Goal: Task Accomplishment & Management: Complete application form

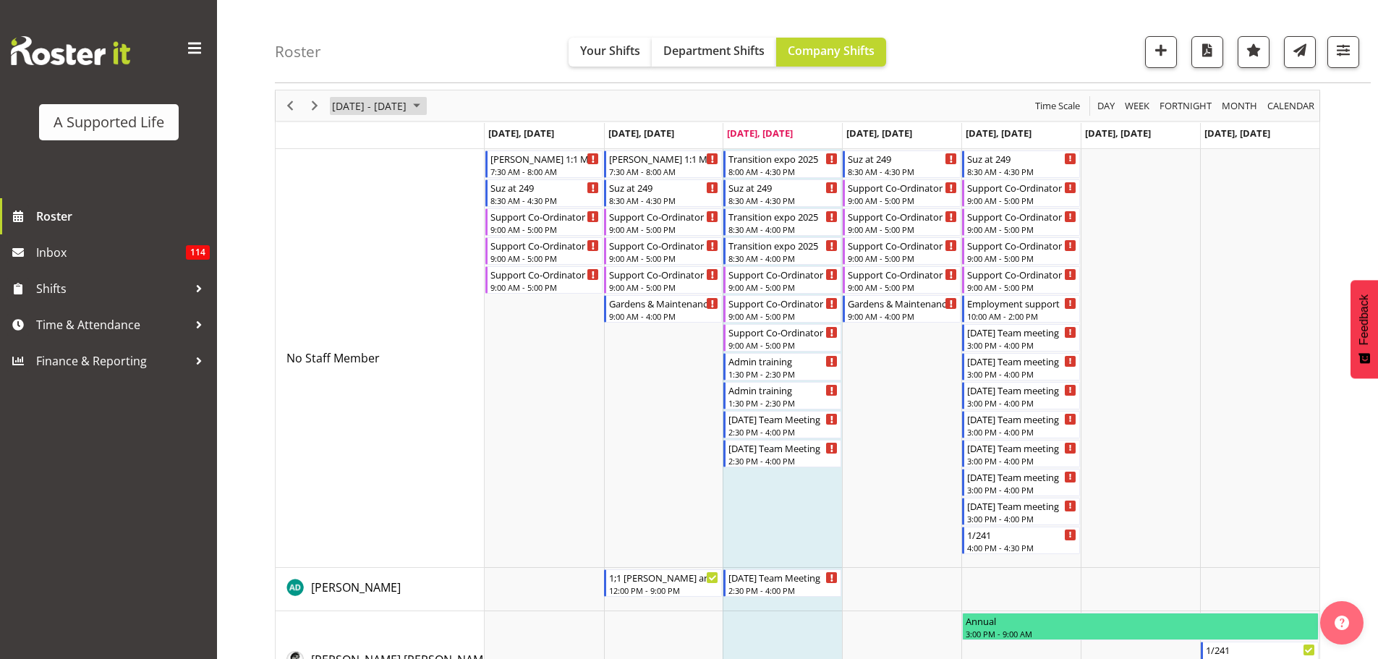
scroll to position [72, 0]
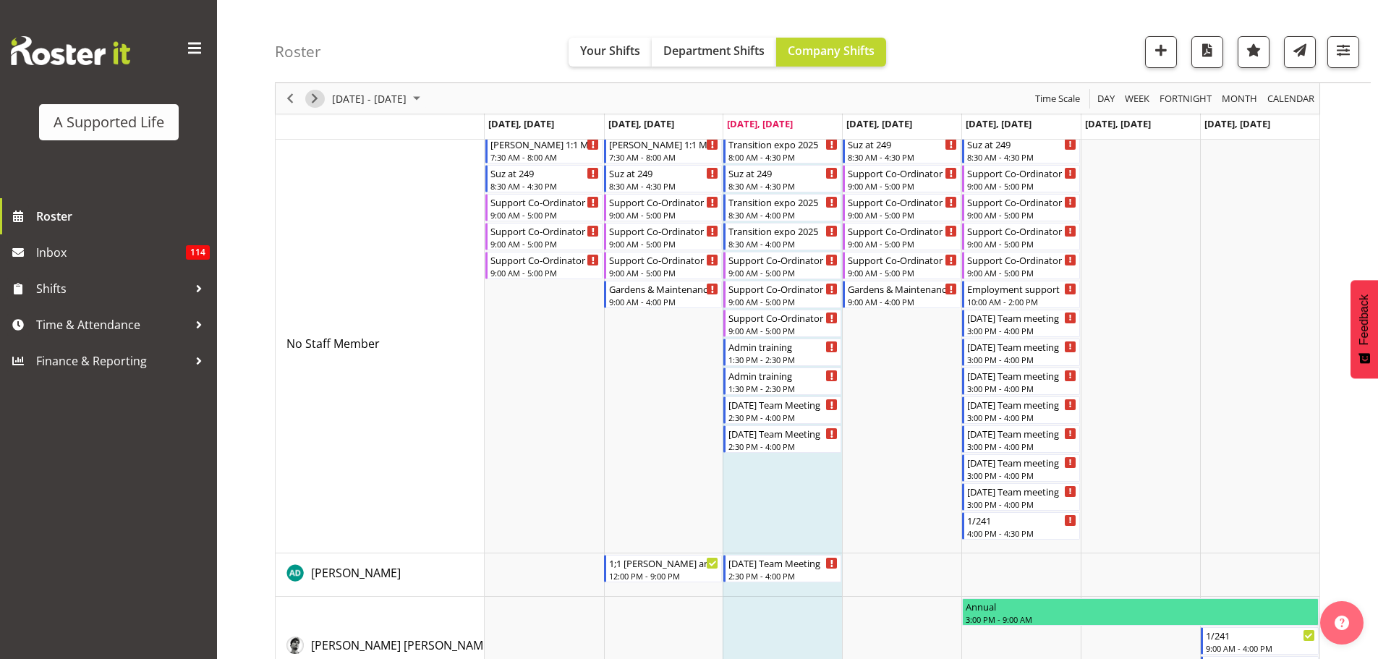
click at [310, 99] on span "Next" at bounding box center [314, 99] width 17 height 18
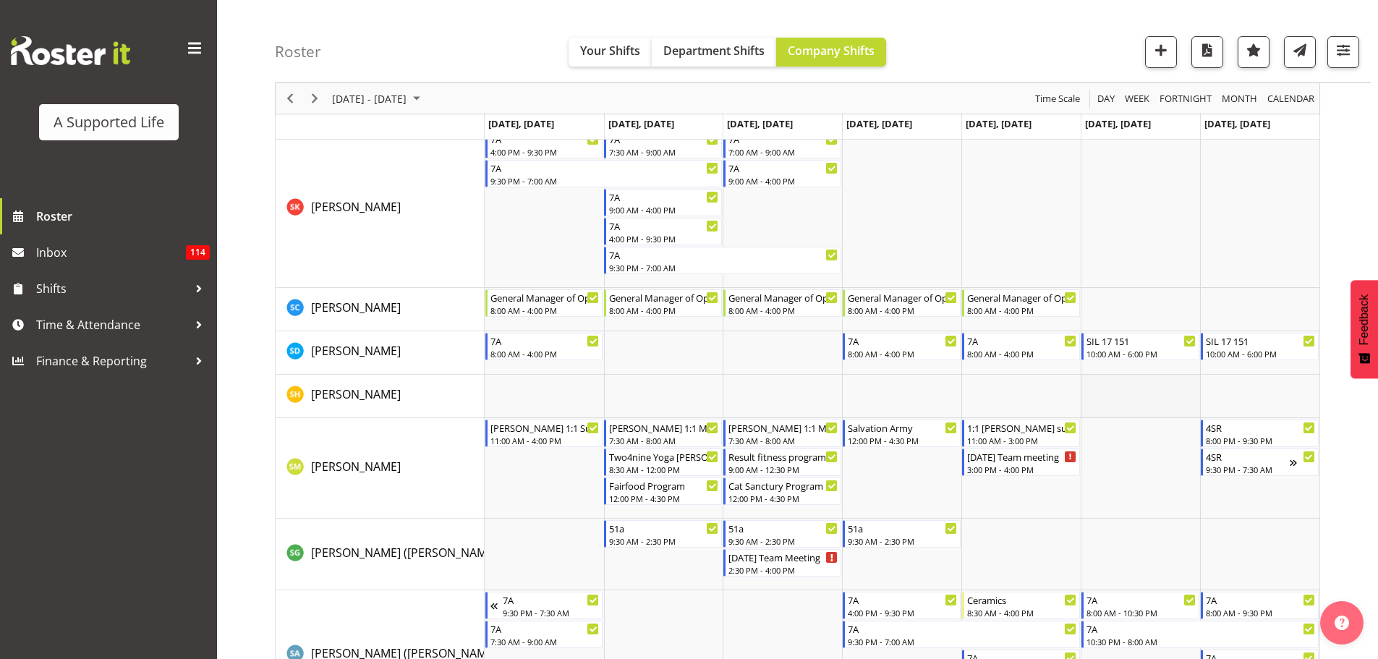
scroll to position [7307, 0]
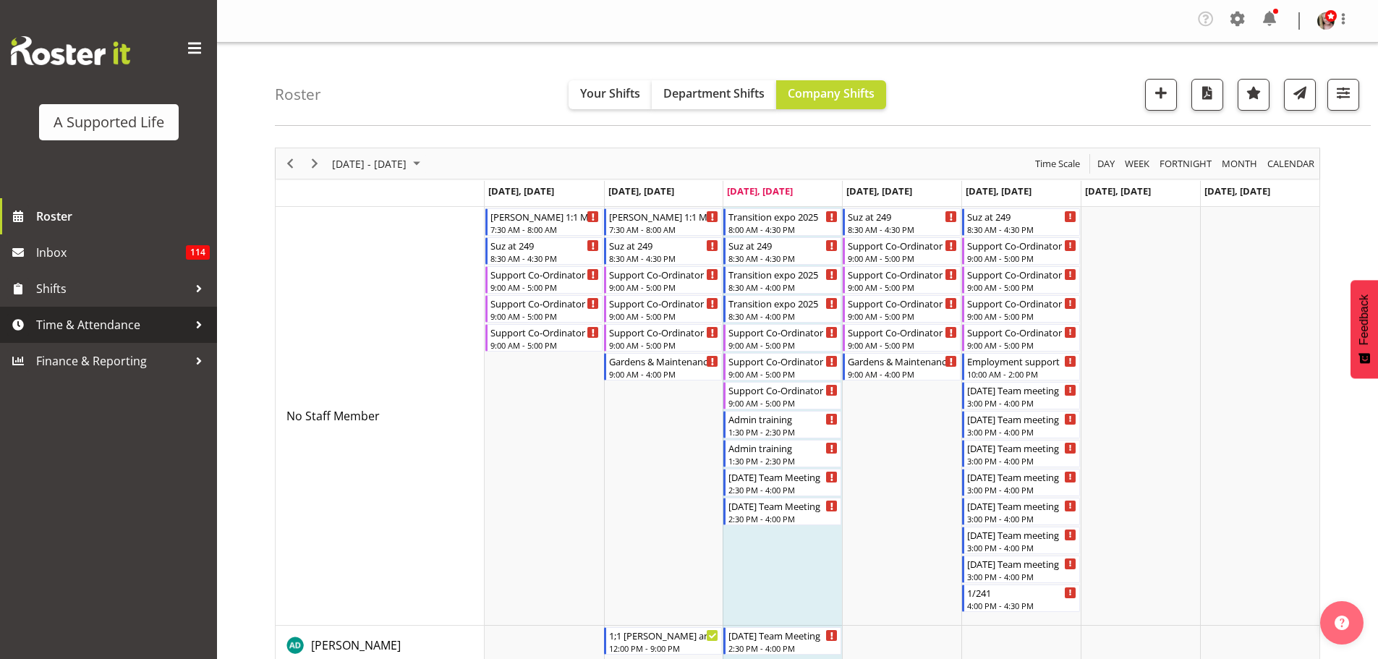
click at [66, 332] on span "Time & Attendance" at bounding box center [112, 325] width 152 height 22
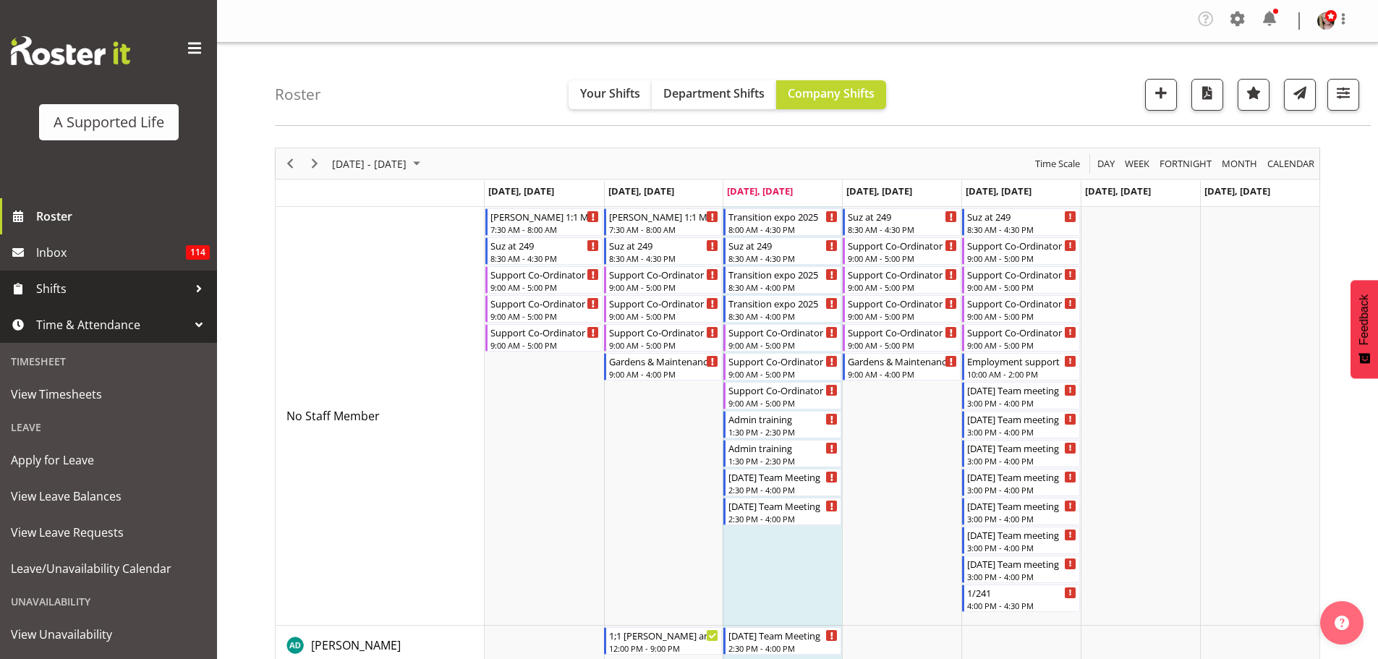
click at [85, 285] on span "Shifts" at bounding box center [112, 289] width 152 height 22
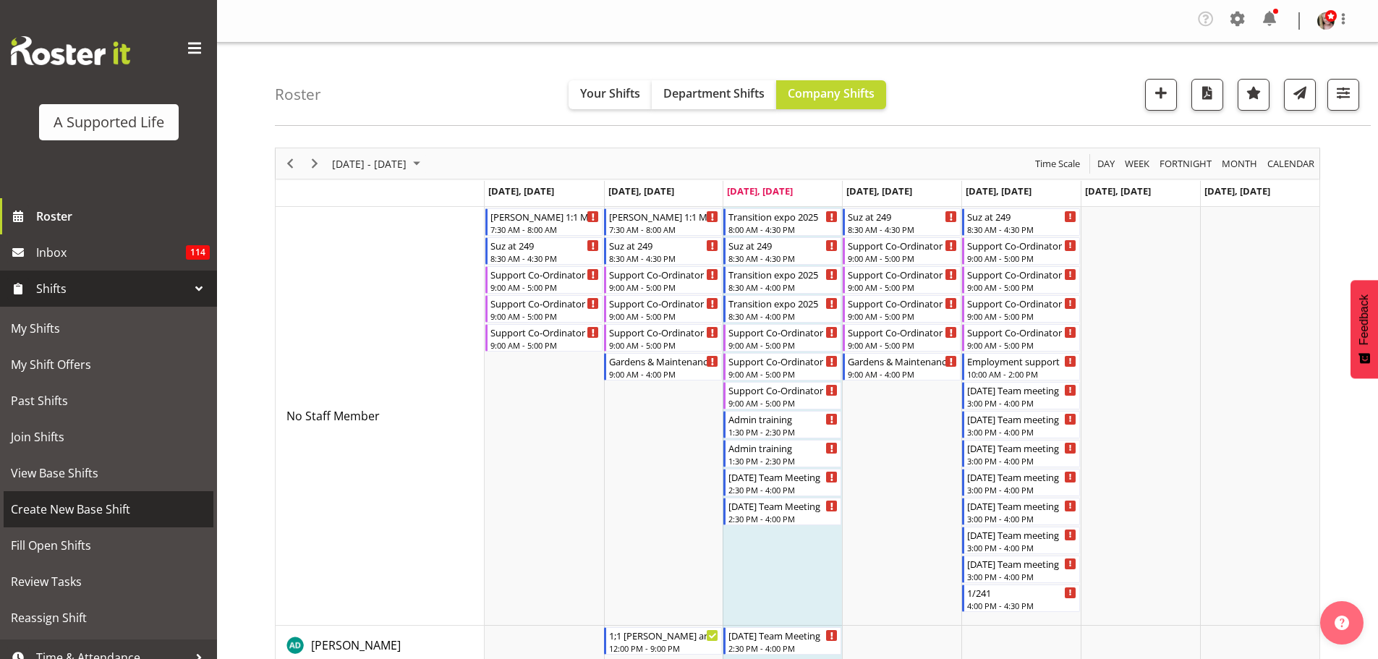
click at [84, 509] on span "Create New Base Shift" at bounding box center [108, 509] width 195 height 22
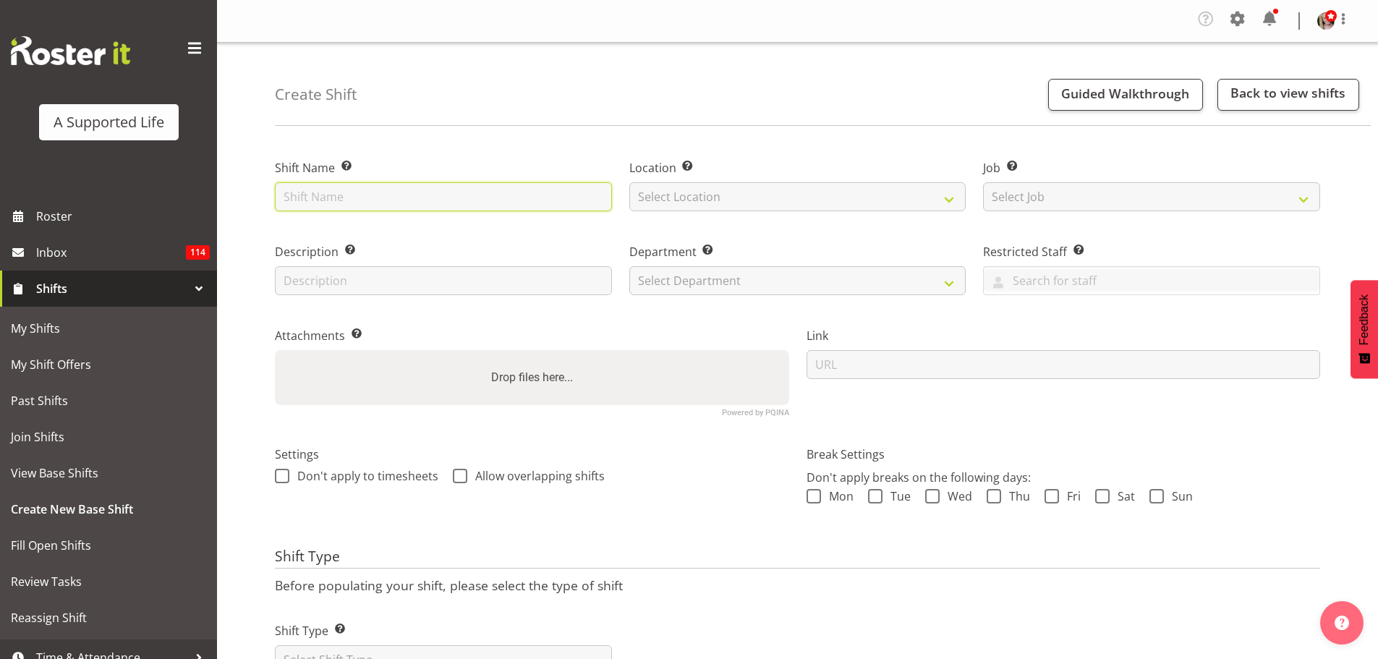
click at [396, 206] on input "text" at bounding box center [443, 196] width 337 height 29
type input "Handover with [PERSON_NAME]"
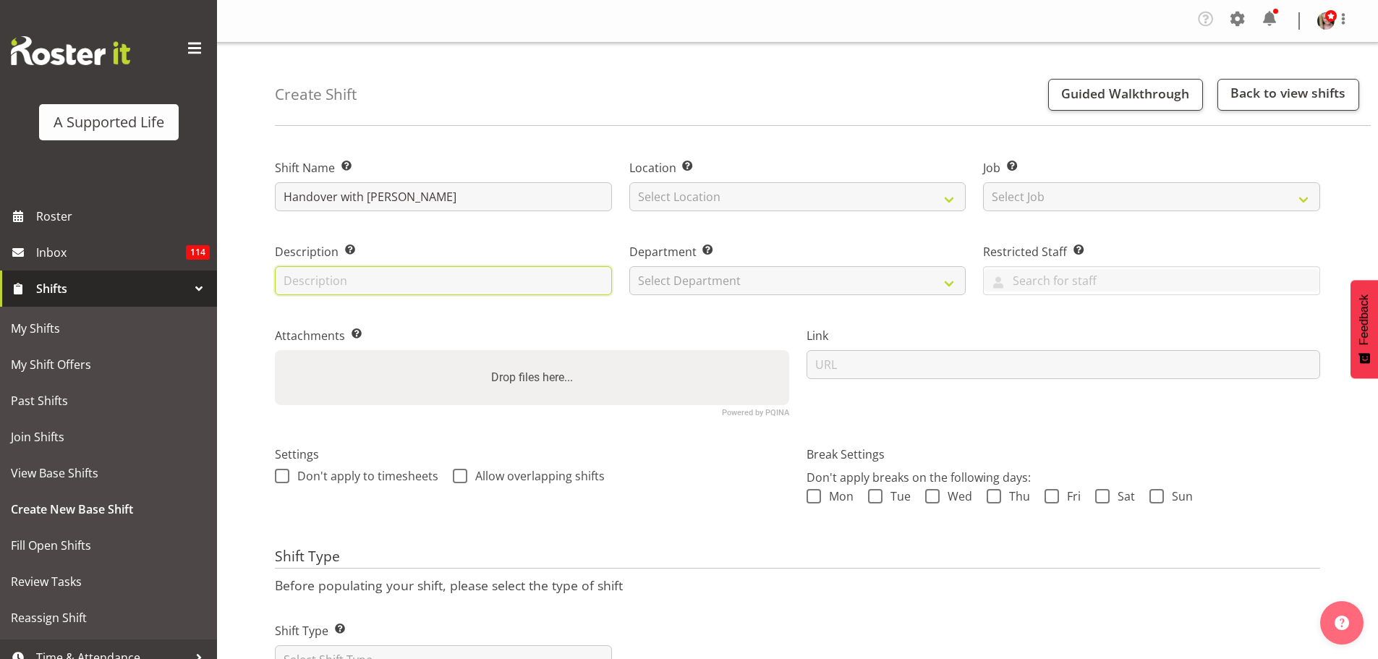
click at [376, 290] on input "text" at bounding box center [443, 280] width 337 height 29
type input "Handover 7A"
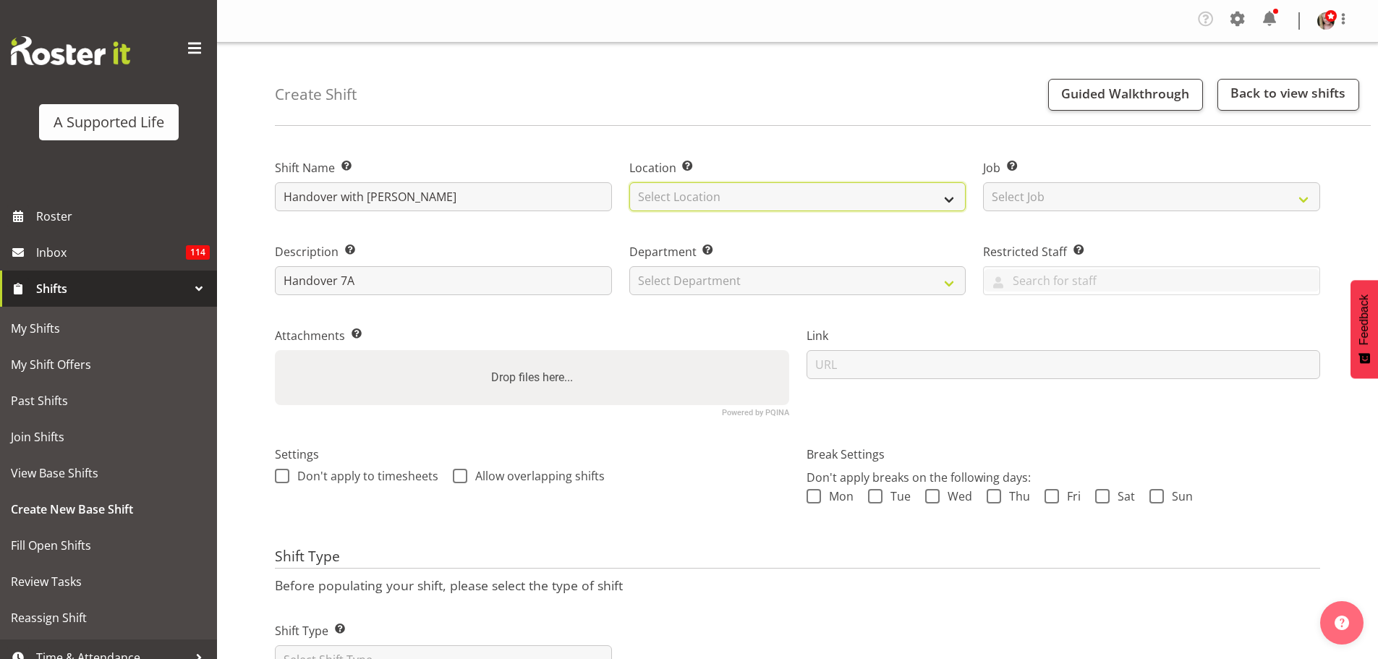
click at [736, 200] on select "Select Location [STREET_ADDRESS][GEOGRAPHIC_DATA][PERSON_NAME][PERSON_NAME] [GE…" at bounding box center [797, 196] width 337 height 29
select select "490"
click at [629, 182] on select "Select Location [STREET_ADDRESS][GEOGRAPHIC_DATA][PERSON_NAME][PERSON_NAME] [GE…" at bounding box center [797, 196] width 337 height 29
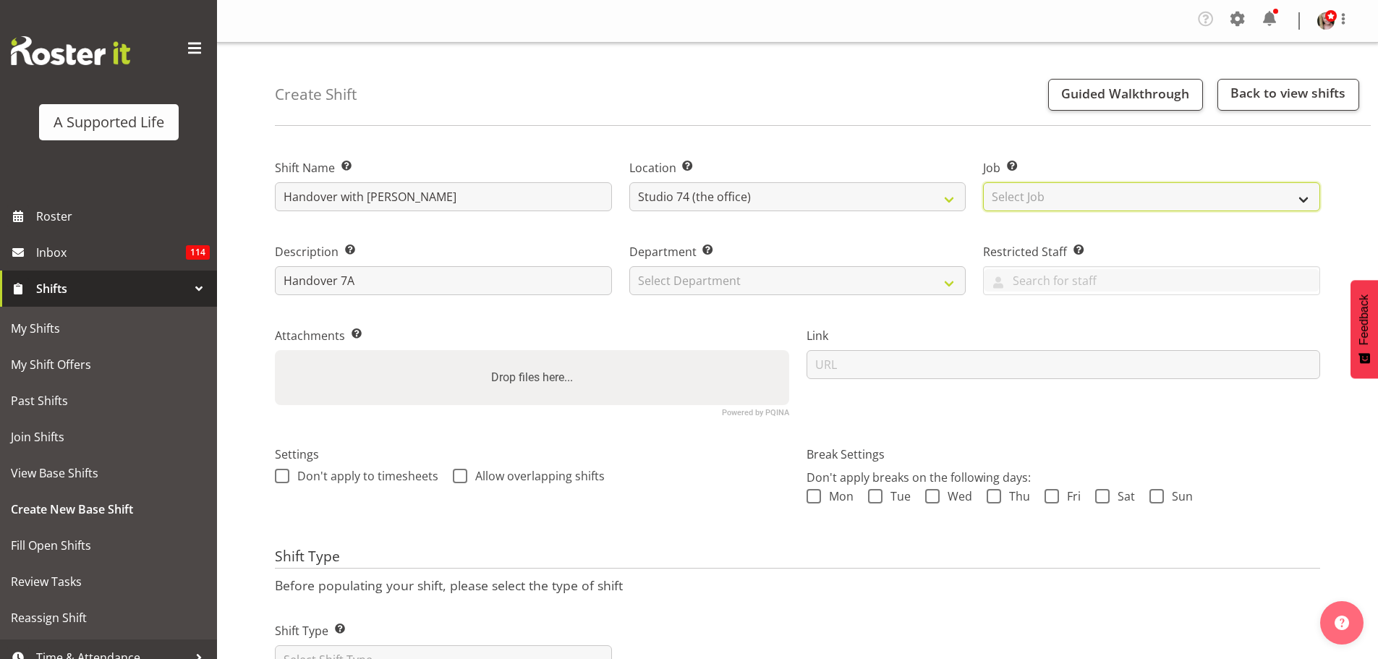
click at [1011, 197] on select "Select Job Create new job Accounts and Payroll Admin Support Aspirations and Su…" at bounding box center [1151, 196] width 337 height 29
select select "4112"
click at [983, 182] on select "Select Job Create new job Accounts and Payroll Admin Support Aspirations and Su…" at bounding box center [1151, 196] width 337 height 29
click at [1011, 309] on div "Link" at bounding box center [1064, 366] width 532 height 119
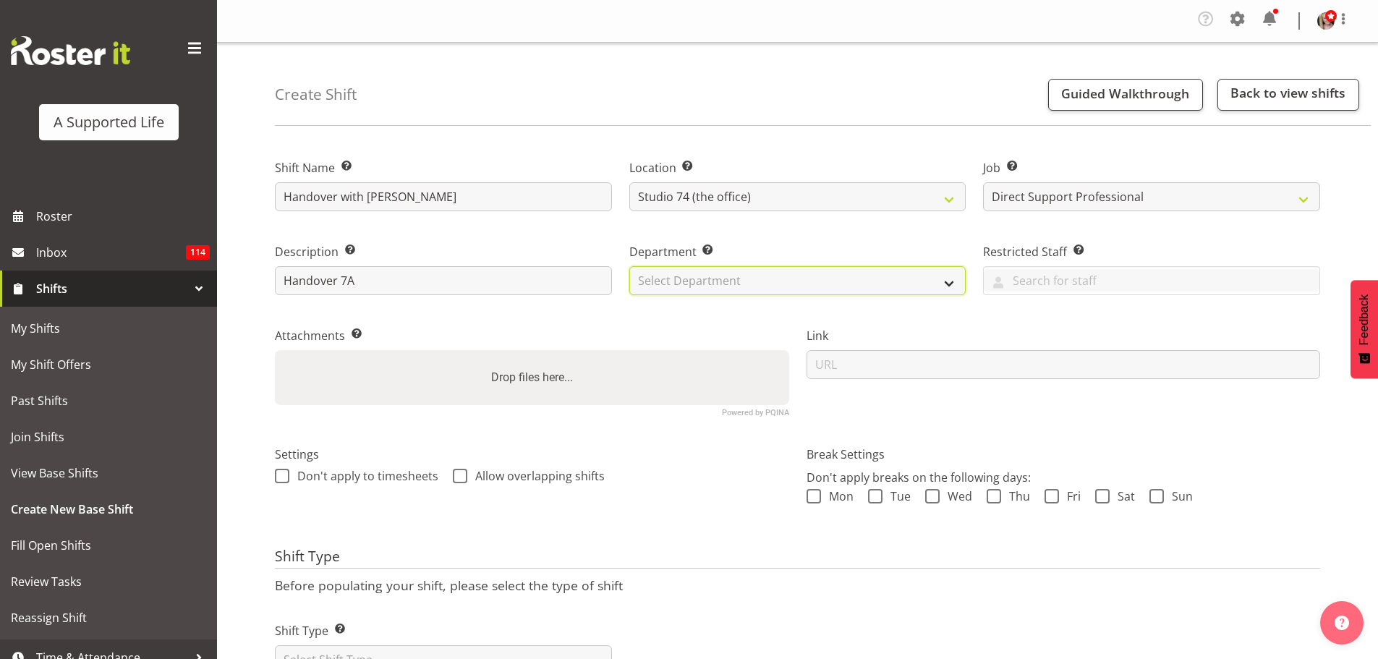
click at [762, 274] on select "Select Department Direct Support Office Crew Other two4nine" at bounding box center [797, 280] width 337 height 29
select select "564"
click at [629, 266] on select "Select Department Direct Support Office Crew Other two4nine" at bounding box center [797, 280] width 337 height 29
click at [437, 467] on div "Settings Don't apply to timesheets Allow overlapping shifts" at bounding box center [532, 467] width 514 height 42
click at [457, 483] on span at bounding box center [460, 476] width 14 height 14
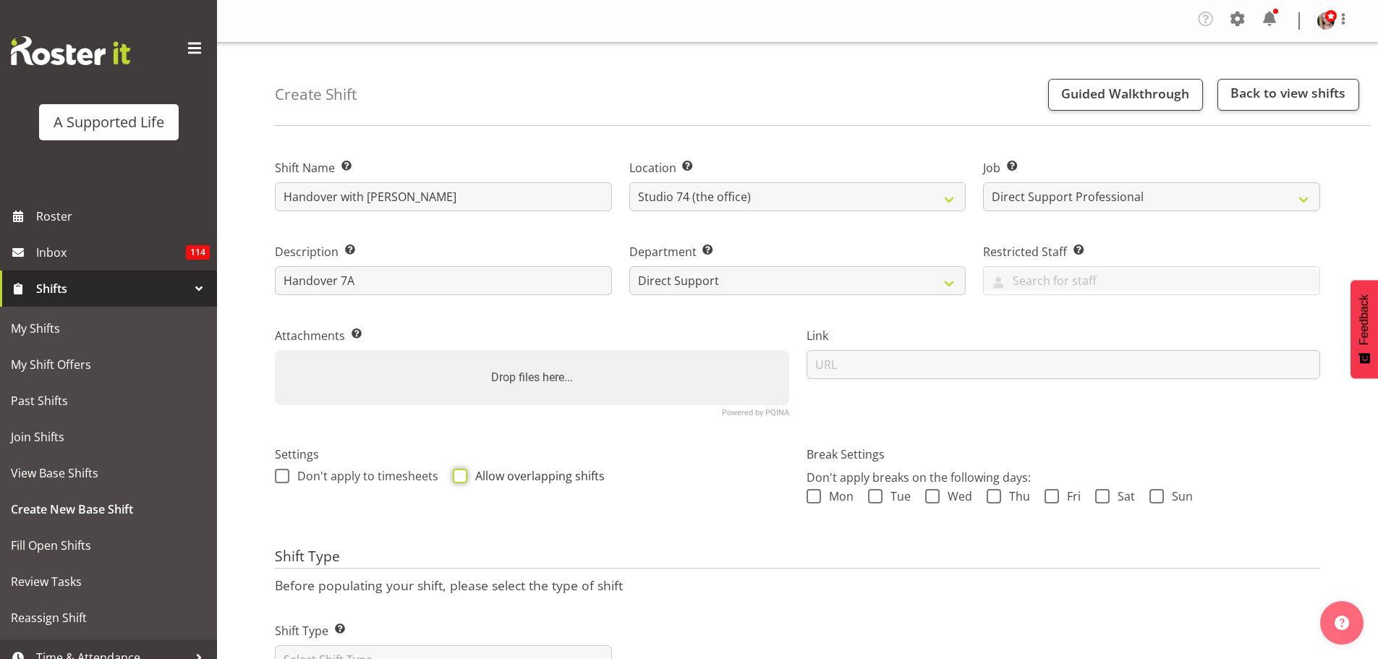
click at [457, 481] on input "Allow overlapping shifts" at bounding box center [457, 476] width 9 height 9
checkbox input "true"
click at [811, 498] on span at bounding box center [814, 496] width 14 height 14
click at [811, 498] on input "Mon" at bounding box center [811, 496] width 9 height 9
checkbox input "true"
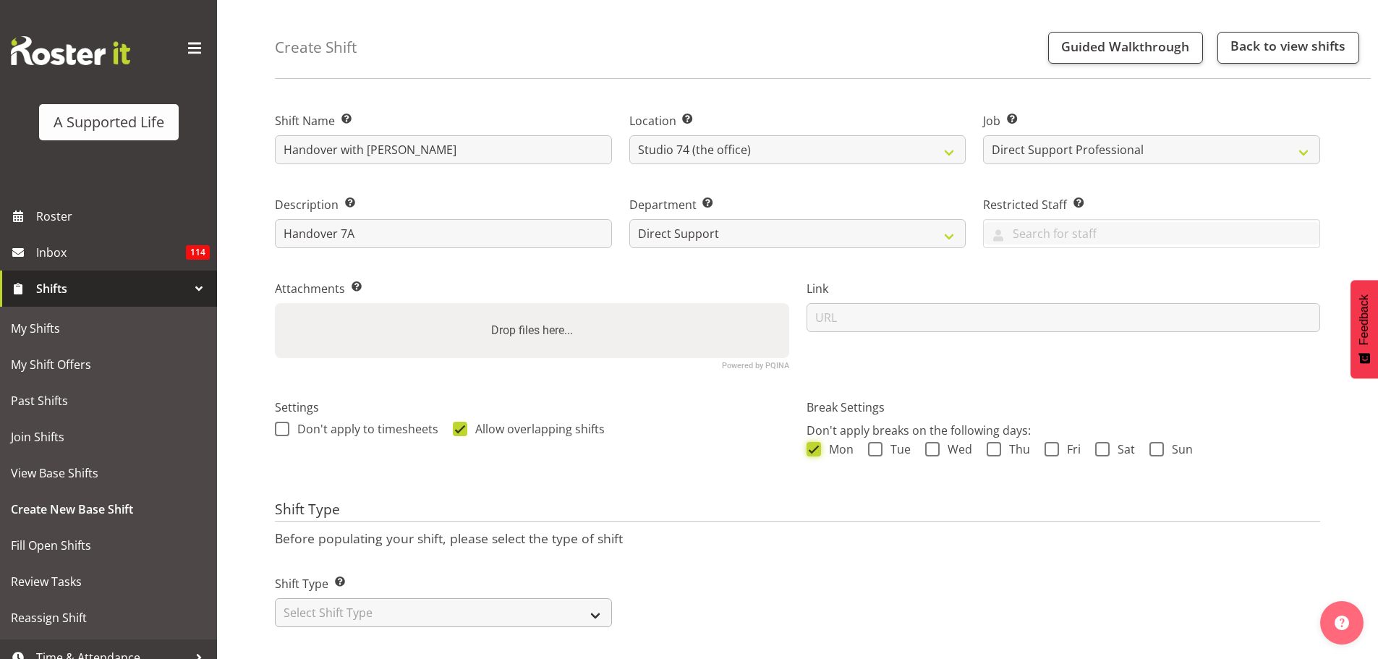
scroll to position [67, 0]
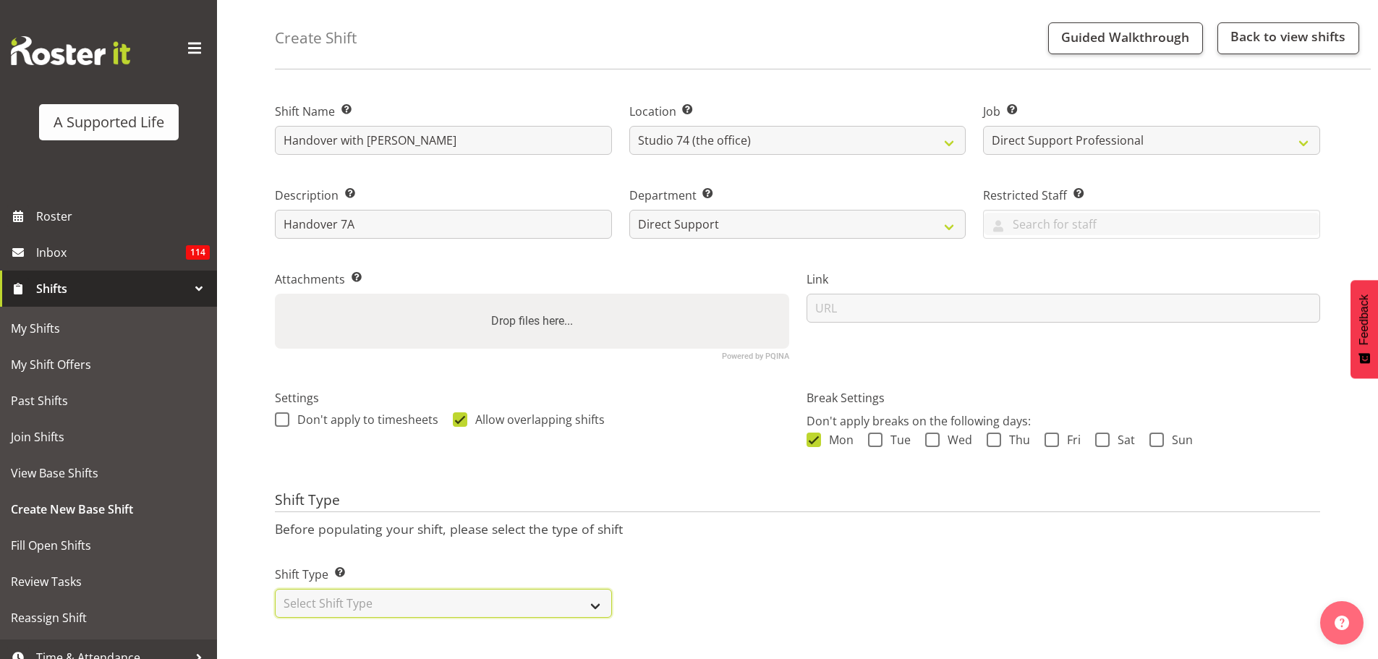
click at [324, 594] on select "Select Shift Type One Off Shift Recurring Shift Rotating Shift" at bounding box center [443, 603] width 337 height 29
select select "one_off"
click at [275, 589] on select "Select Shift Type One Off Shift Recurring Shift Rotating Shift" at bounding box center [443, 603] width 337 height 29
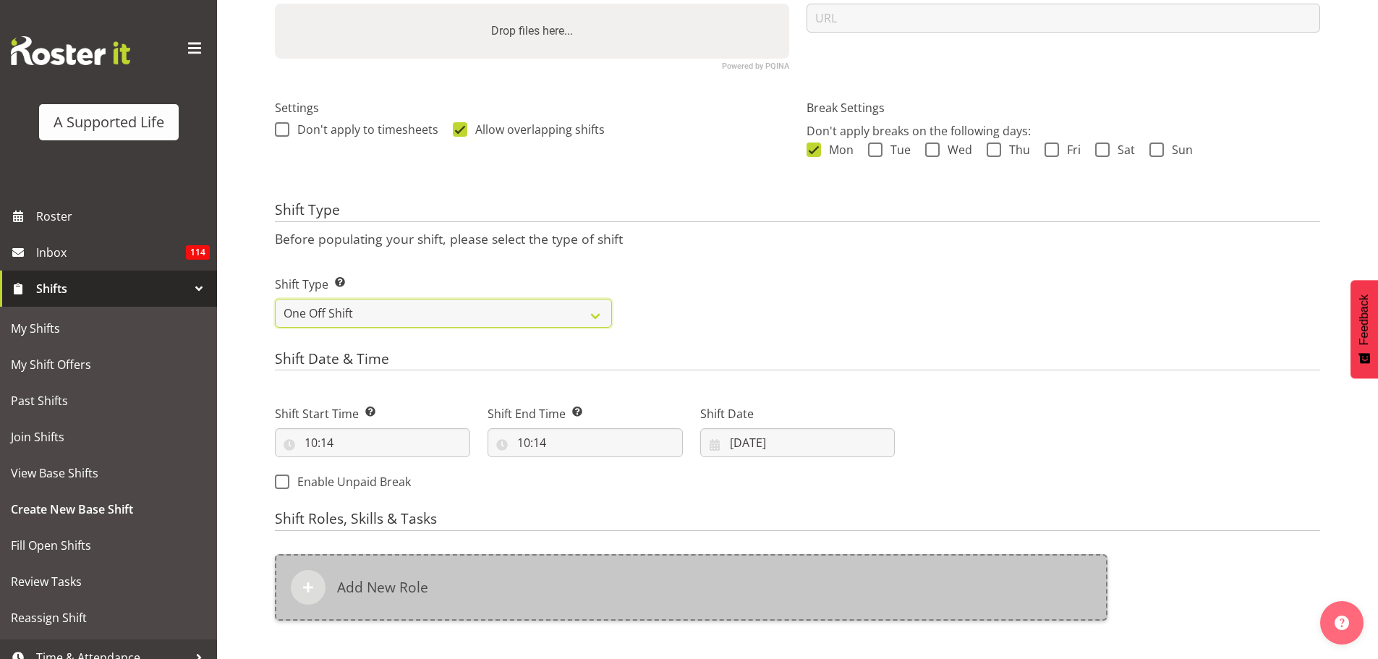
scroll to position [429, 0]
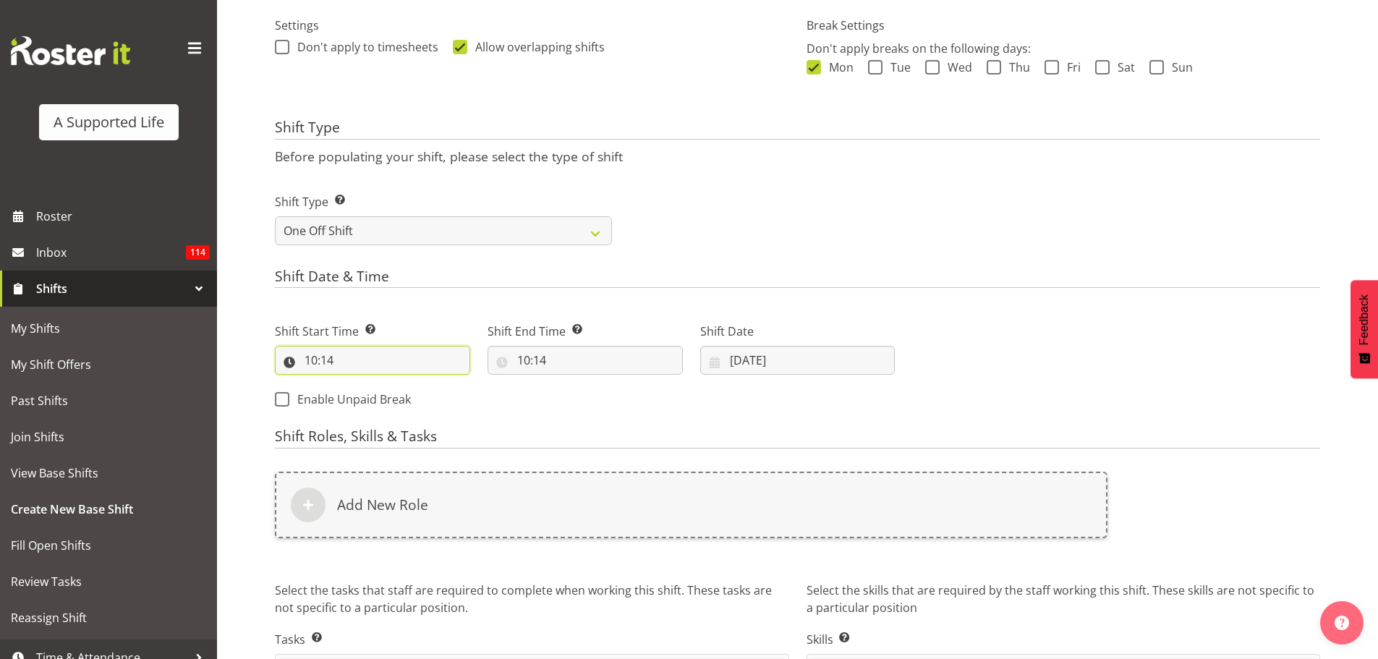
click at [330, 362] on input "10:14" at bounding box center [372, 360] width 195 height 29
click at [374, 405] on select "00 01 02 03 04 05 06 07 08 09 10 11 12 13 14 15 16 17 18 19 20 21 22 23" at bounding box center [373, 397] width 33 height 29
select select "14"
click at [357, 383] on select "00 01 02 03 04 05 06 07 08 09 10 11 12 13 14 15 16 17 18 19 20 21 22 23" at bounding box center [373, 397] width 33 height 29
type input "14:14"
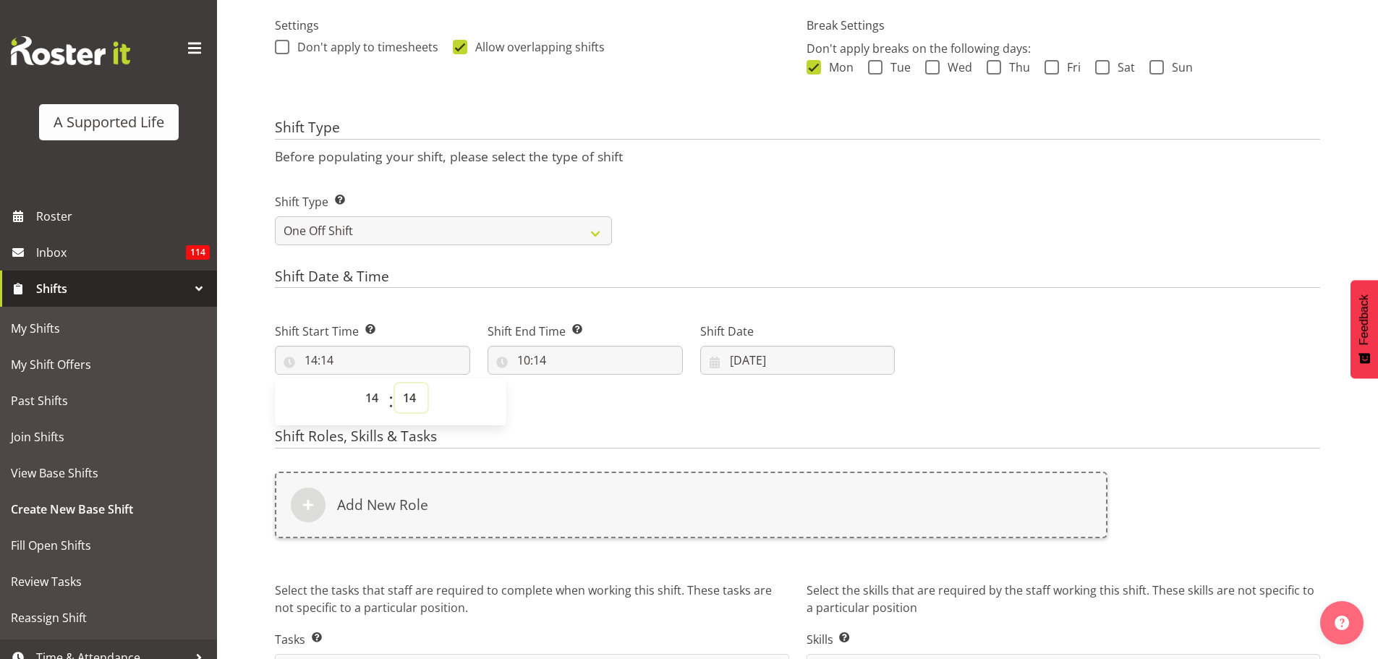
click at [415, 393] on select "00 01 02 03 04 05 06 07 08 09 10 11 12 13 14 15 16 17 18 19 20 21 22 23 24 25 2…" at bounding box center [411, 397] width 33 height 29
select select "30"
click at [395, 383] on select "00 01 02 03 04 05 06 07 08 09 10 11 12 13 14 15 16 17 18 19 20 21 22 23 24 25 2…" at bounding box center [411, 397] width 33 height 29
type input "14:30"
click at [558, 399] on div "Shift Start Time Set the time of the day you wish this shift to start 14:30 00 …" at bounding box center [584, 360] width 637 height 117
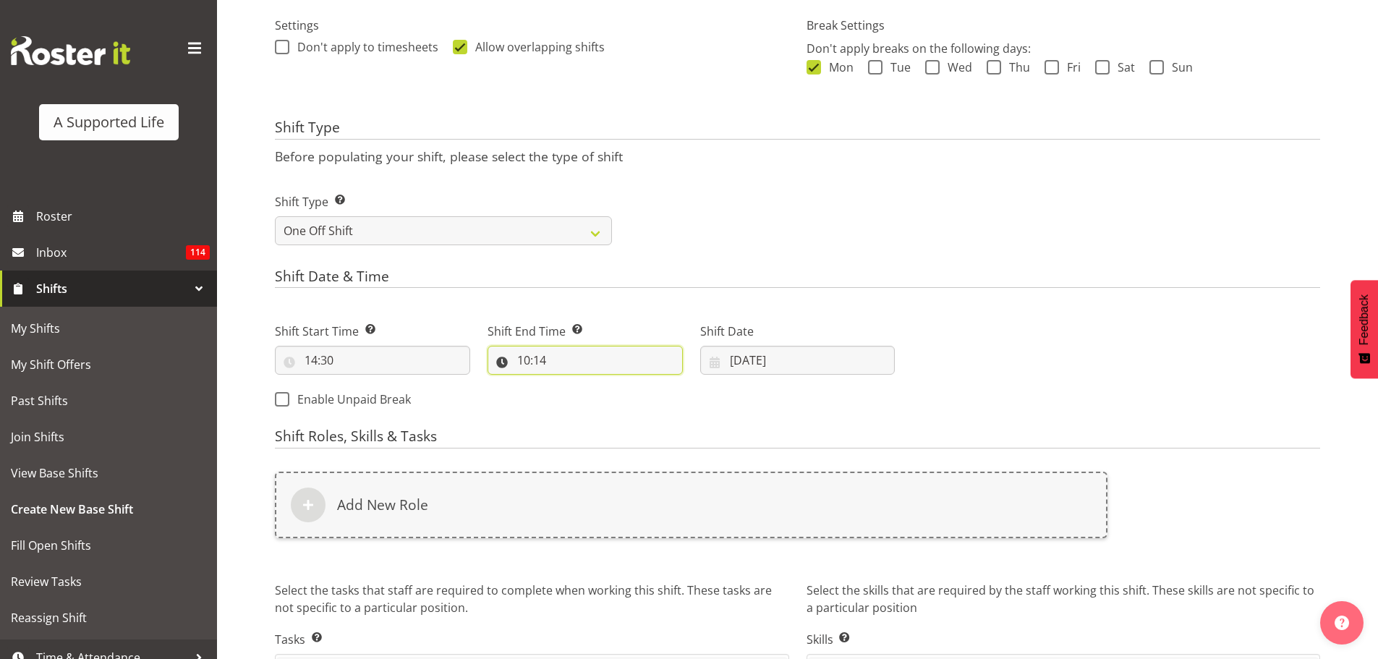
click at [524, 357] on input "10:14" at bounding box center [585, 360] width 195 height 29
click at [587, 407] on select "00 01 02 03 04 05 06 07 08 09 10 11 12 13 14 15 16 17 18 19 20 21 22 23" at bounding box center [586, 397] width 33 height 29
select select "16"
click at [570, 383] on select "00 01 02 03 04 05 06 07 08 09 10 11 12 13 14 15 16 17 18 19 20 21 22 23" at bounding box center [586, 397] width 33 height 29
type input "16:14"
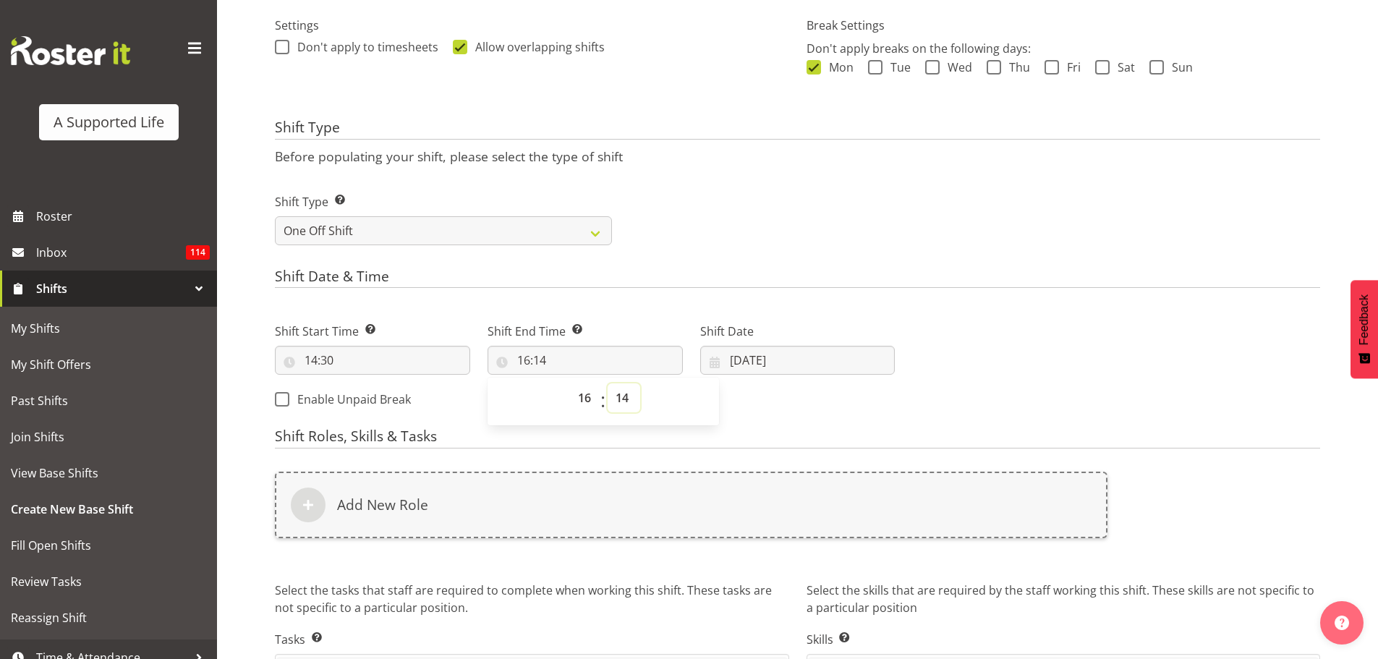
drag, startPoint x: 619, startPoint y: 403, endPoint x: 619, endPoint y: 385, distance: 18.1
click at [619, 403] on select "00 01 02 03 04 05 06 07 08 09 10 11 12 13 14 15 16 17 18 19 20 21 22 23 24 25 2…" at bounding box center [624, 397] width 33 height 29
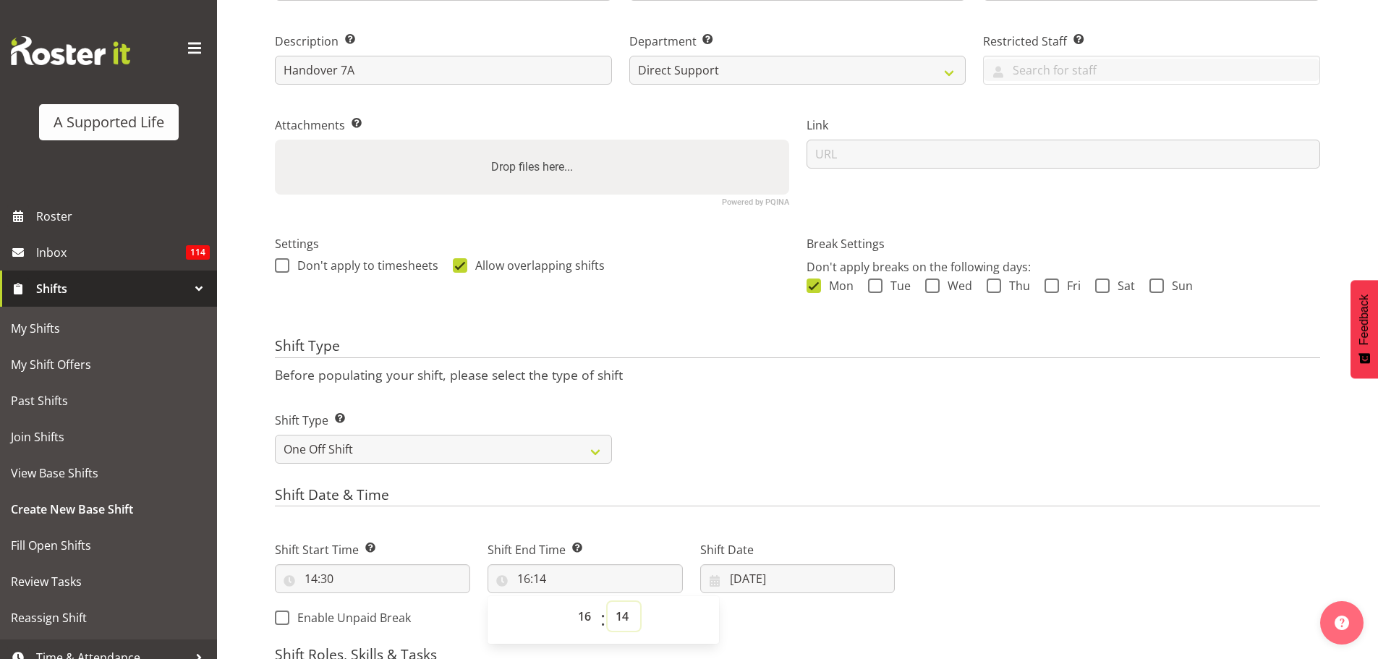
scroll to position [357, 0]
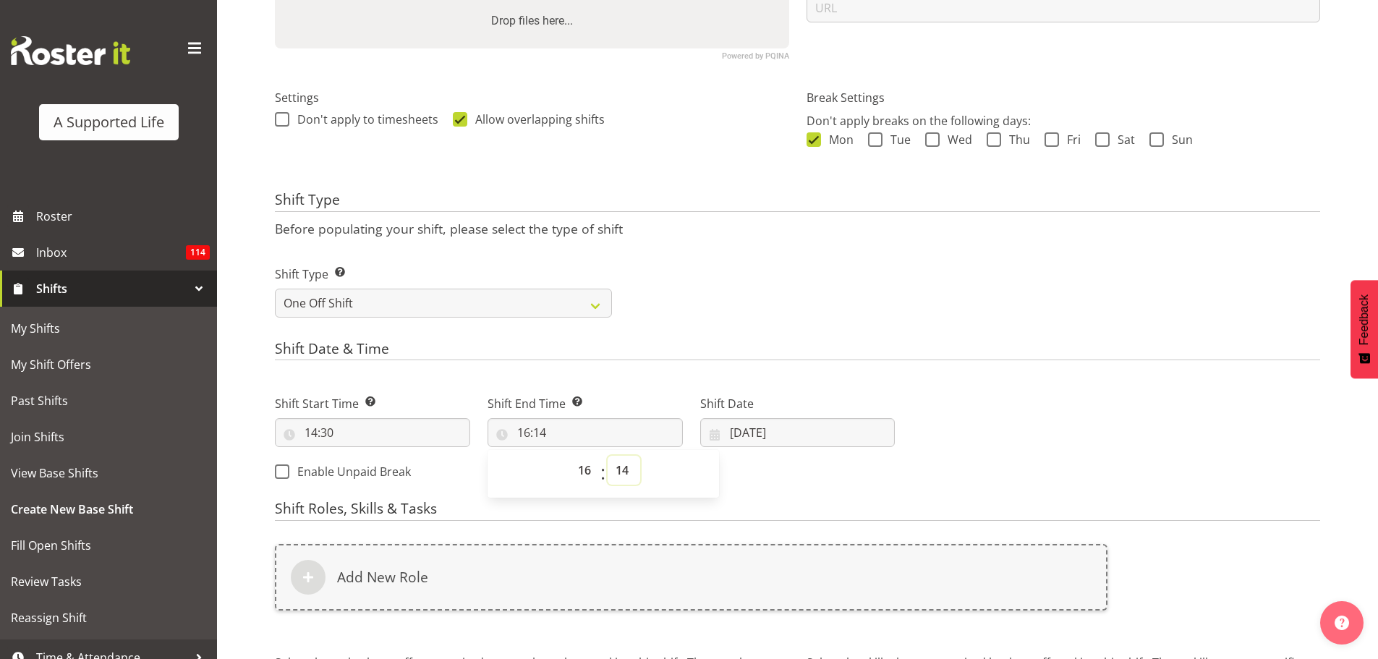
click at [626, 471] on select "00 01 02 03 04 05 06 07 08 09 10 11 12 13 14 15 16 17 18 19 20 21 22 23 24 25 2…" at bounding box center [624, 470] width 33 height 29
select select "0"
click at [608, 456] on select "00 01 02 03 04 05 06 07 08 09 10 11 12 13 14 15 16 17 18 19 20 21 22 23 24 25 2…" at bounding box center [624, 470] width 33 height 29
type input "16:00"
click at [812, 303] on div "Shift Type Shift Types: One Off – Select this if you would like a single shift …" at bounding box center [797, 285] width 1063 height 81
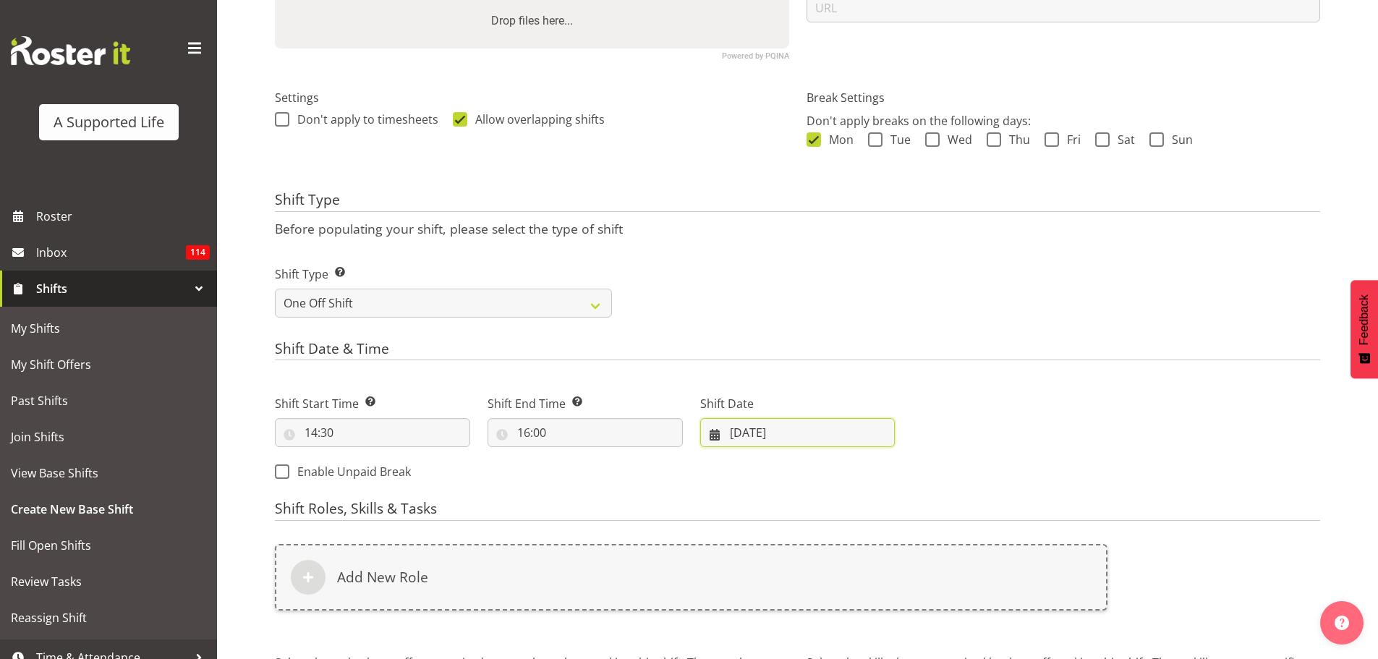
click at [803, 435] on input "[DATE]" at bounding box center [797, 432] width 195 height 29
click at [755, 583] on span "8" at bounding box center [758, 579] width 6 height 14
type input "[DATE]"
click at [1003, 444] on div "Next Shifts" at bounding box center [1116, 433] width 425 height 117
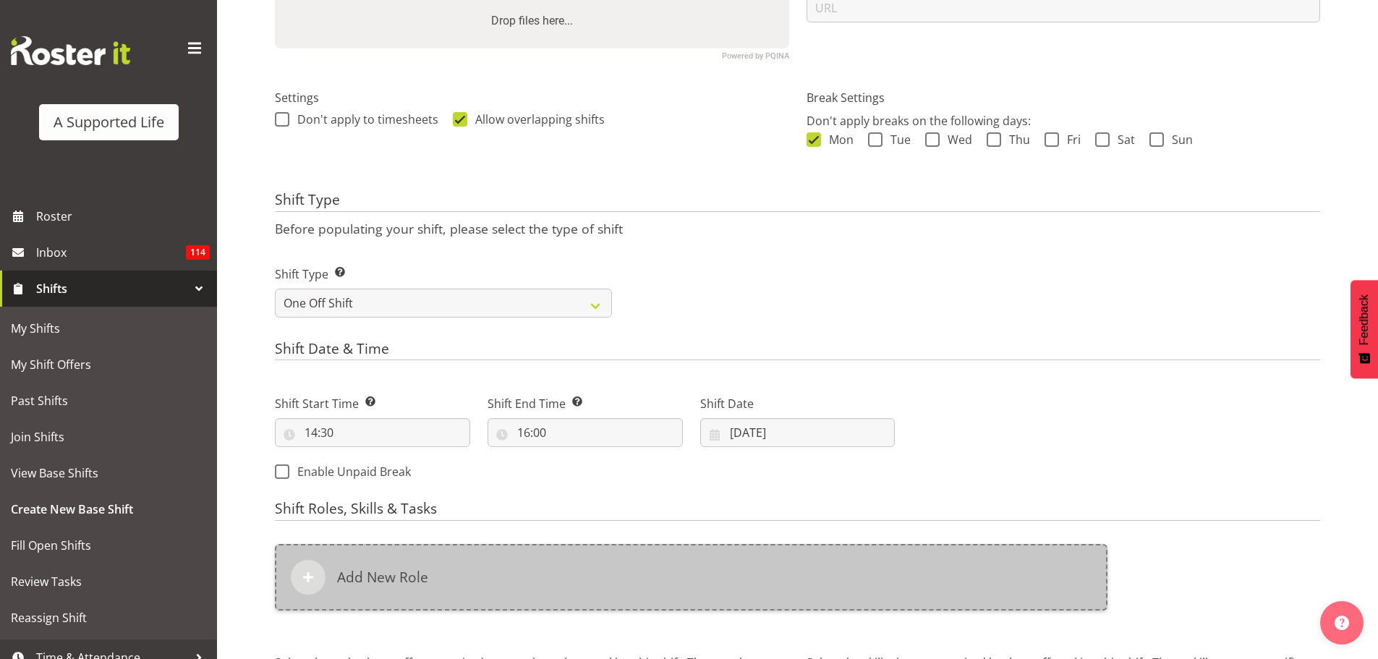
click at [465, 582] on div "Add New Role" at bounding box center [691, 577] width 833 height 67
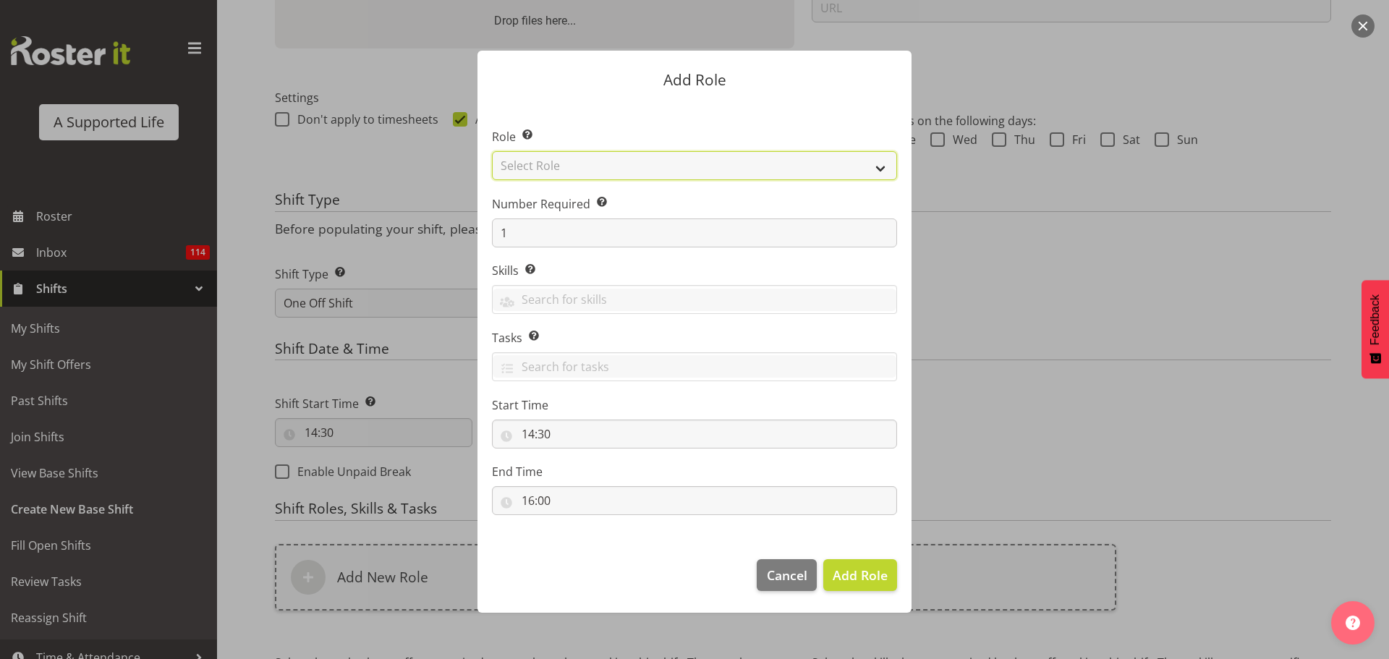
click at [550, 168] on select "Select Role Accounts and Payroll Admin Support Aspirations & Support Facilitato…" at bounding box center [694, 165] width 405 height 29
select select "519"
click at [492, 151] on select "Select Role Accounts and Payroll Admin Support Aspirations & Support Facilitato…" at bounding box center [694, 165] width 405 height 29
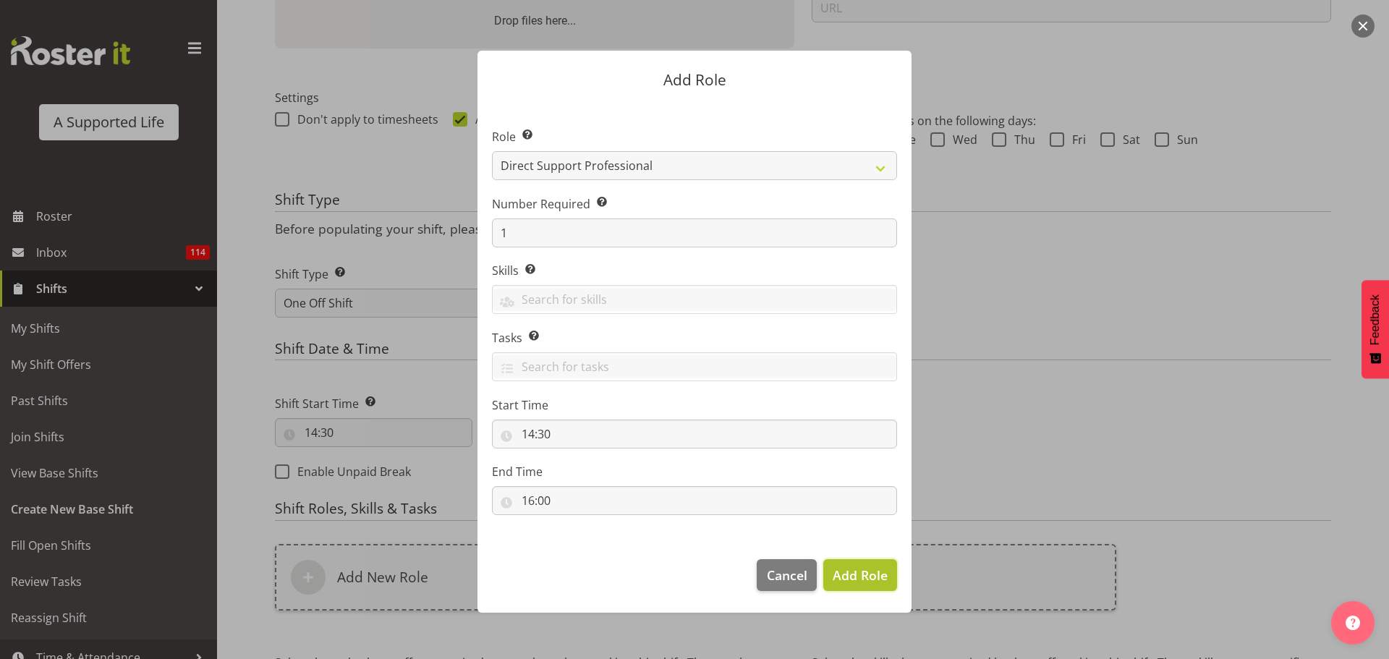
click at [849, 574] on span "Add Role" at bounding box center [860, 574] width 55 height 17
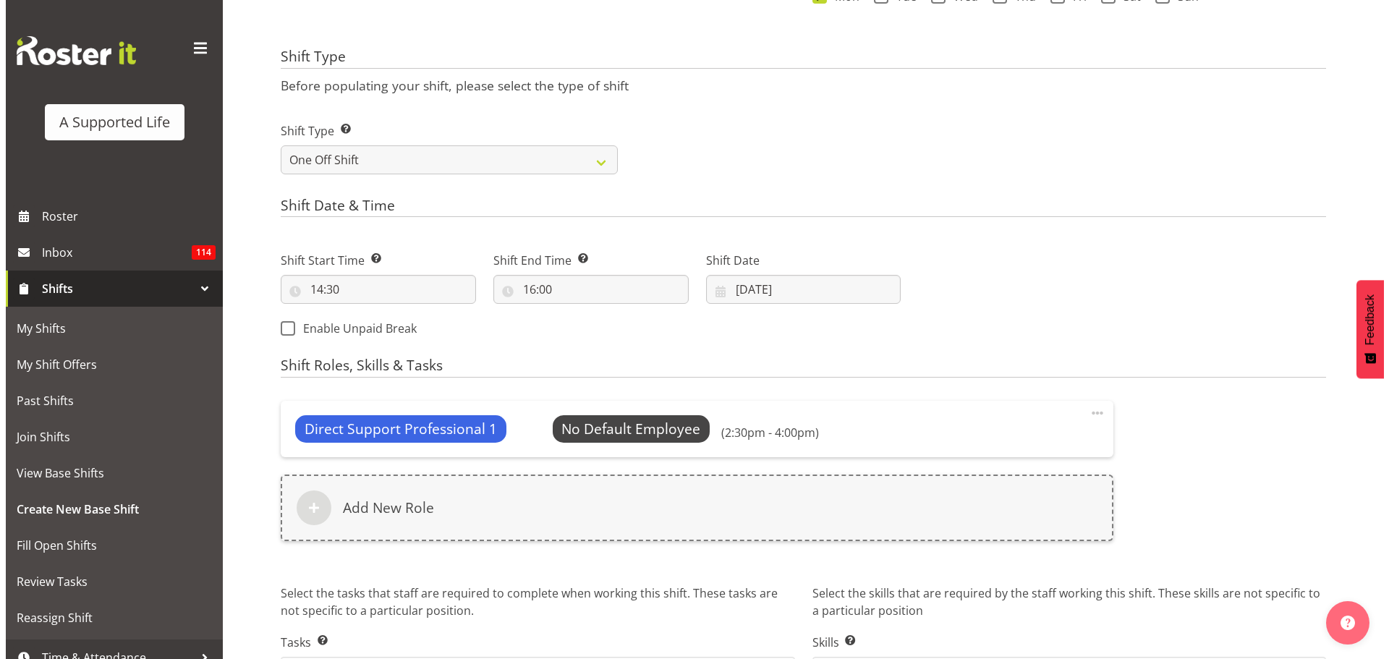
scroll to position [501, 0]
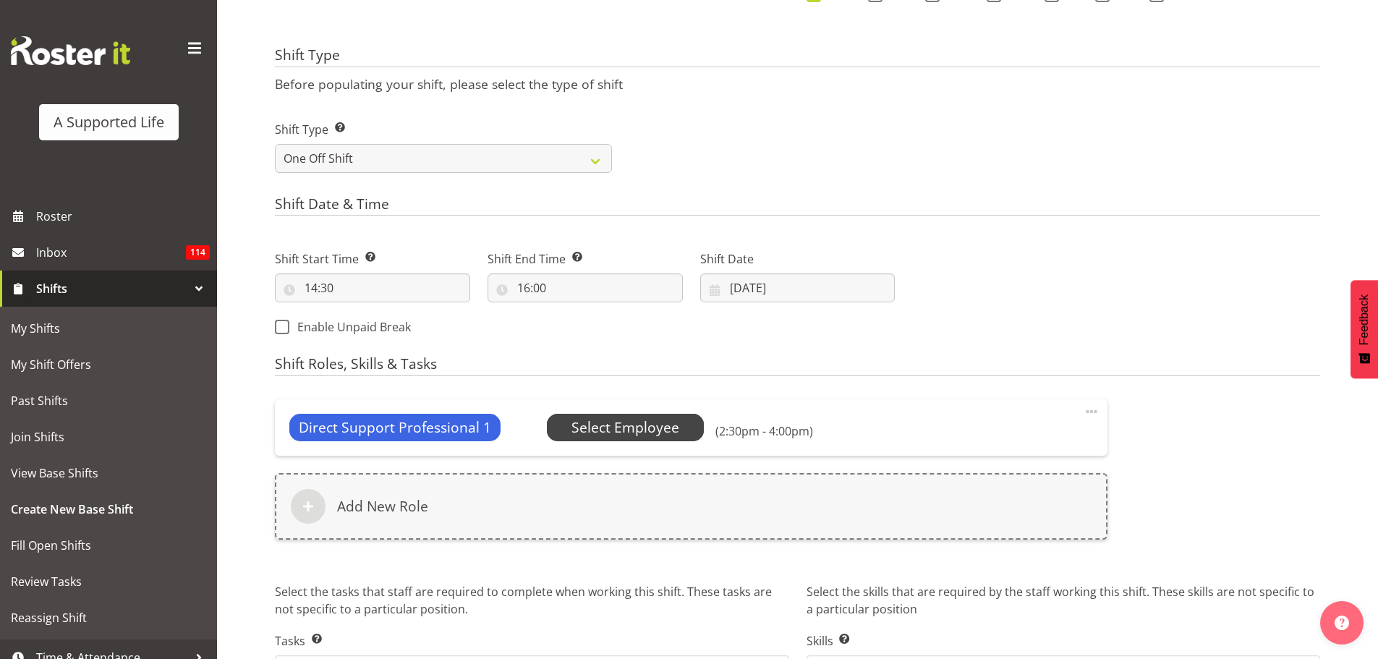
click at [642, 432] on span "Select Employee" at bounding box center [626, 427] width 108 height 21
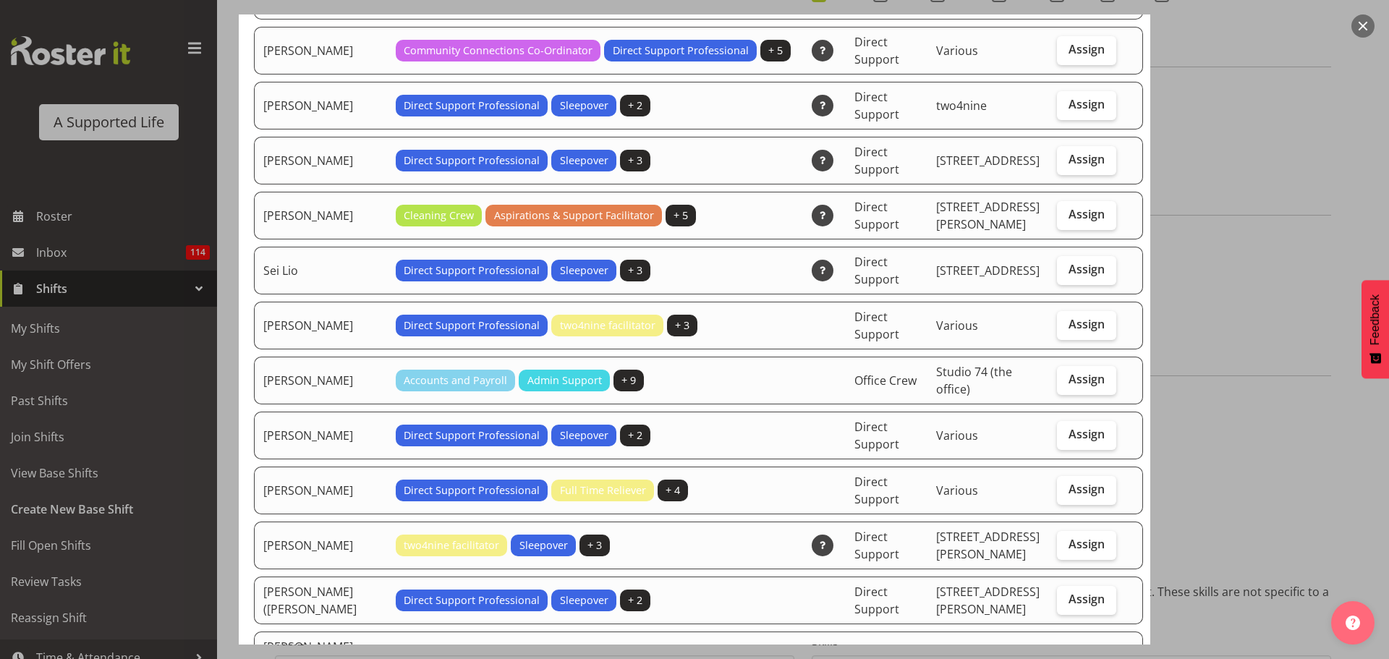
scroll to position [3886, 0]
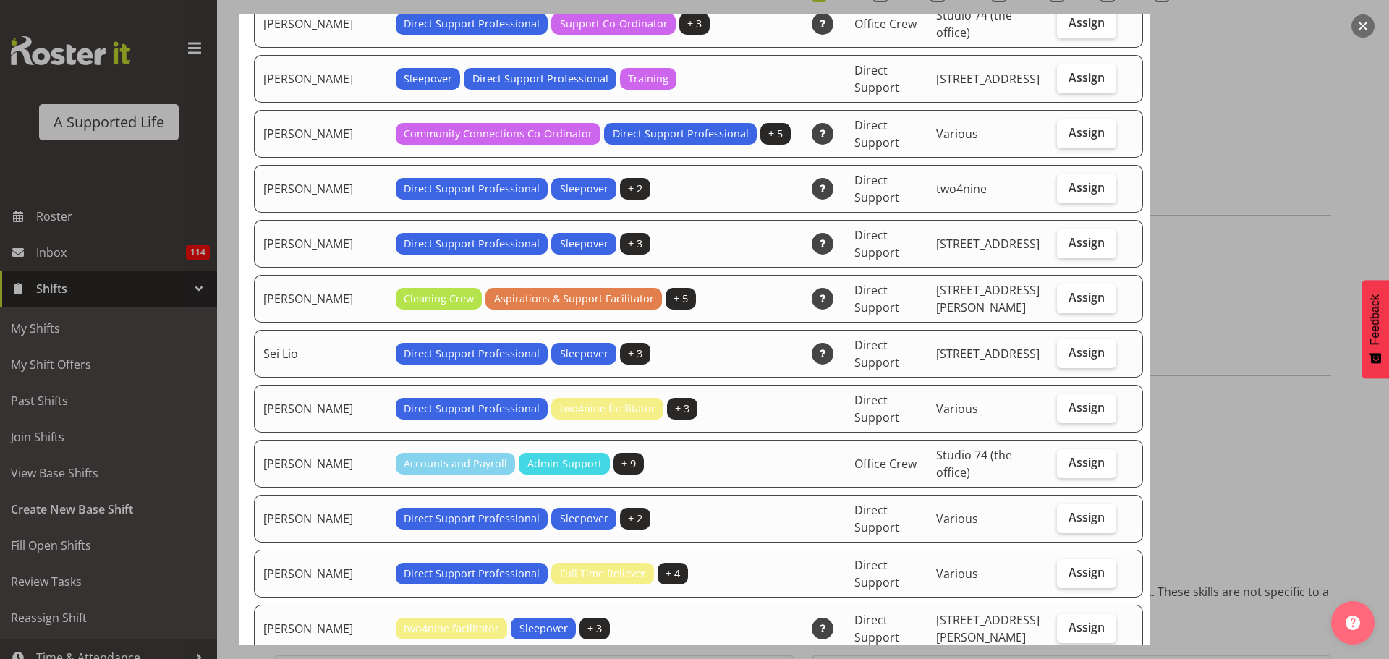
click at [1098, 385] on td "Assign" at bounding box center [1086, 409] width 77 height 48
click at [1093, 394] on label "Assign" at bounding box center [1086, 408] width 59 height 29
click at [1066, 403] on input "Assign" at bounding box center [1061, 407] width 9 height 9
checkbox input "true"
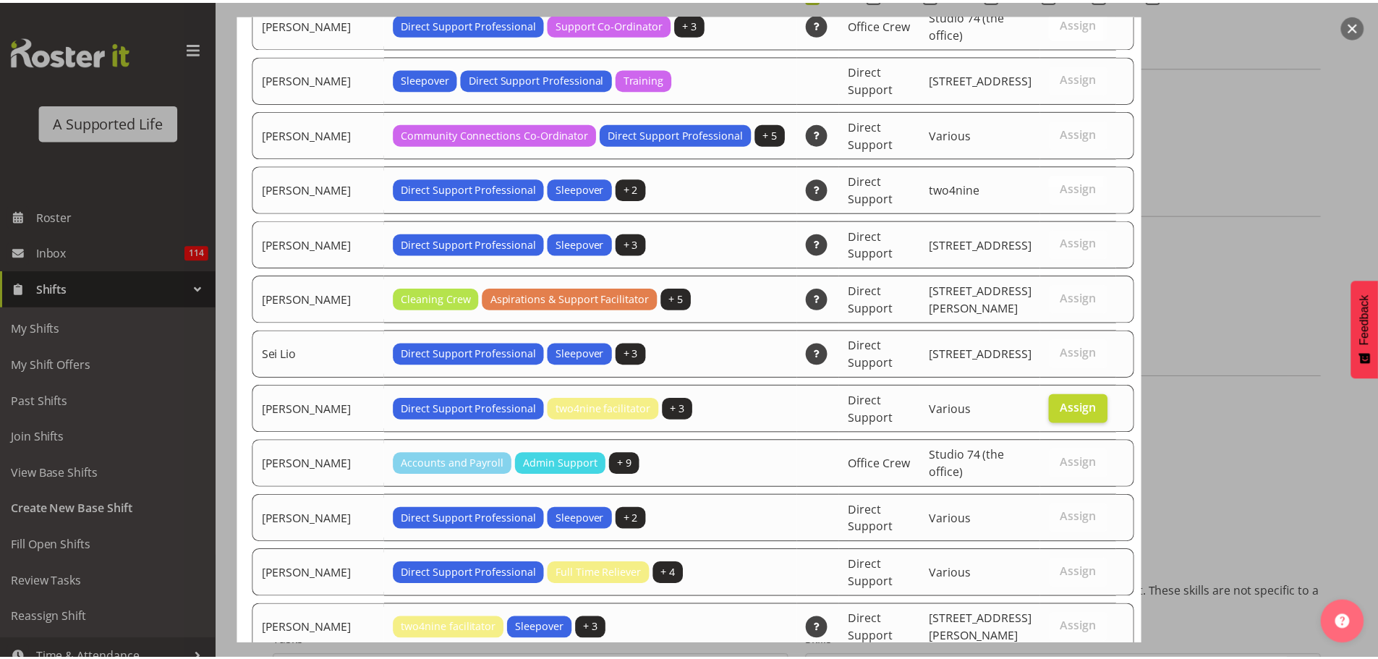
scroll to position [4538, 0]
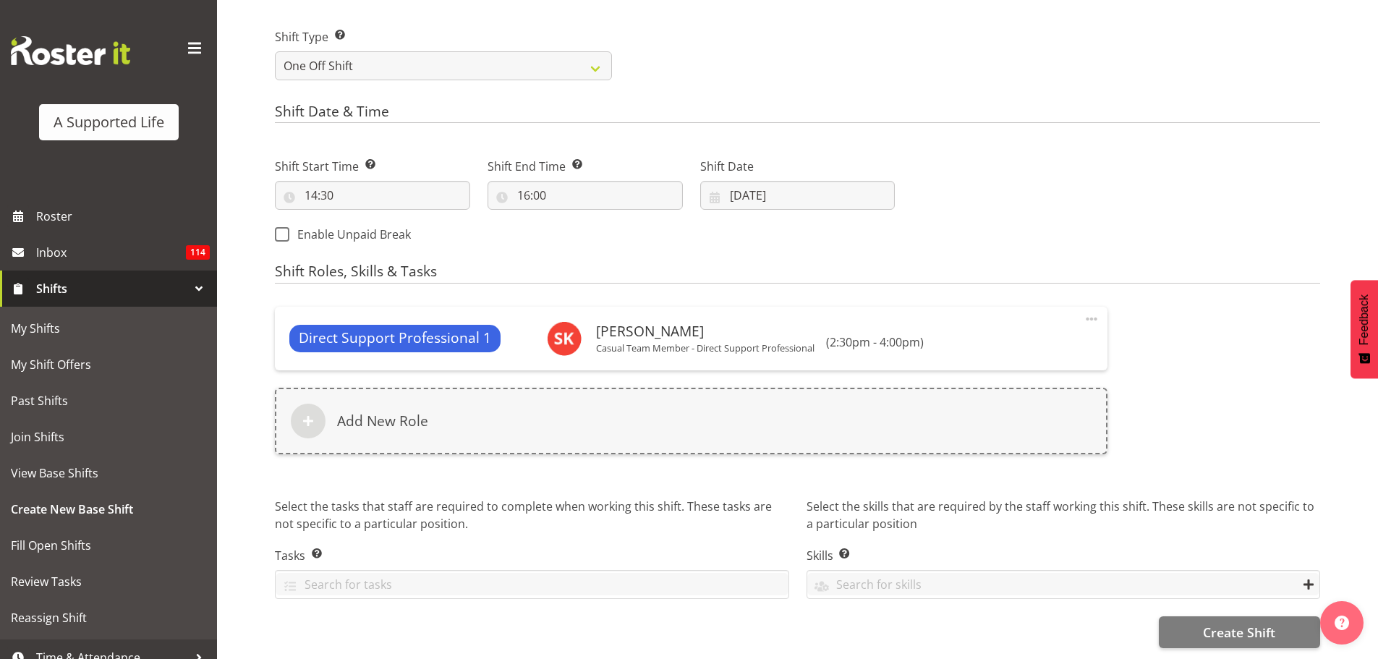
scroll to position [605, 0]
click at [1229, 623] on span "Create Shift" at bounding box center [1239, 632] width 72 height 19
